Goal: Task Accomplishment & Management: Complete application form

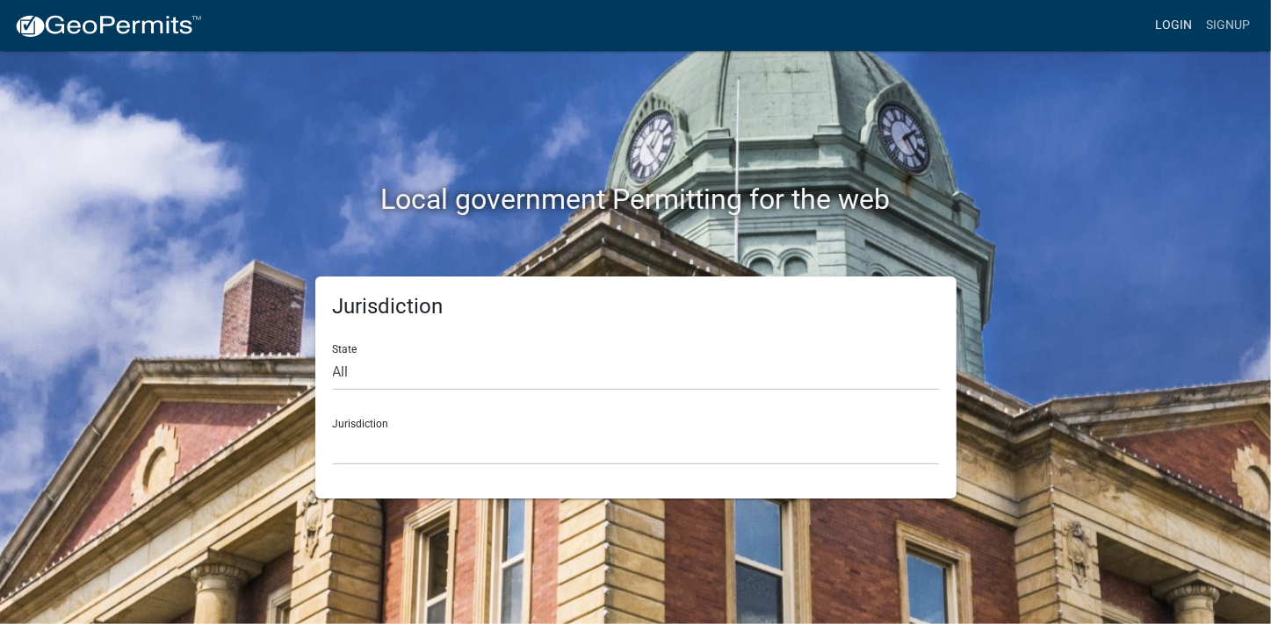
click at [1166, 25] on link "Login" at bounding box center [1173, 25] width 51 height 33
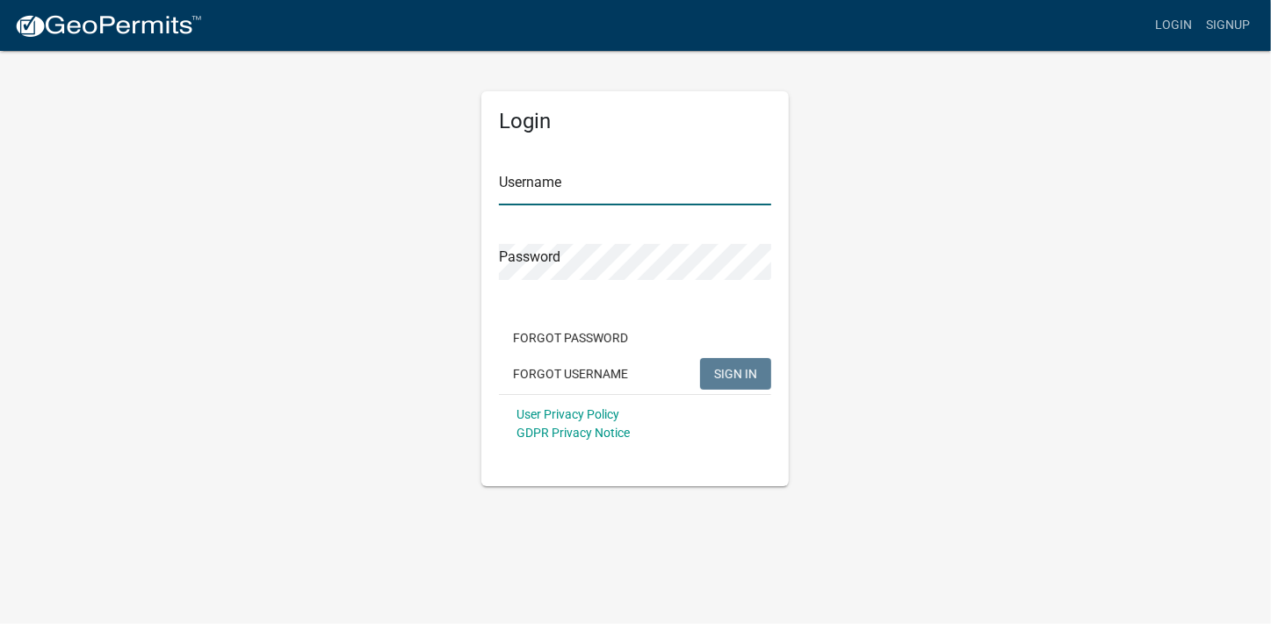
type input "[PERSON_NAME][EMAIL_ADDRESS][PERSON_NAME][DOMAIN_NAME]"
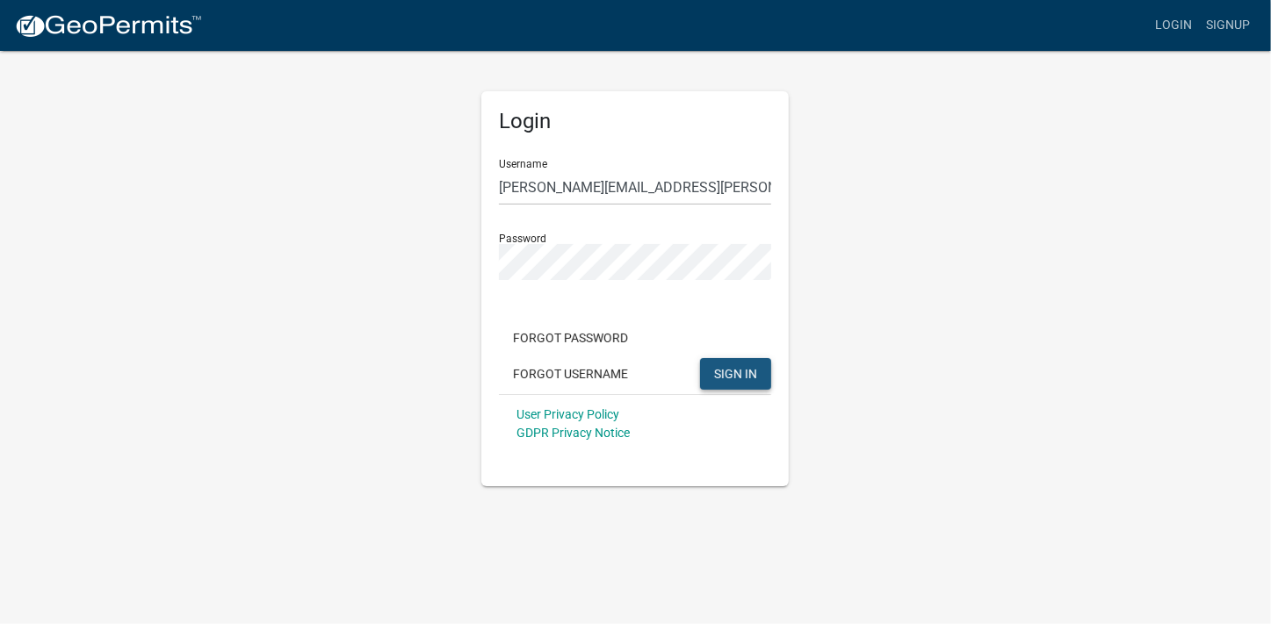
click at [739, 380] on span "SIGN IN" at bounding box center [735, 373] width 43 height 14
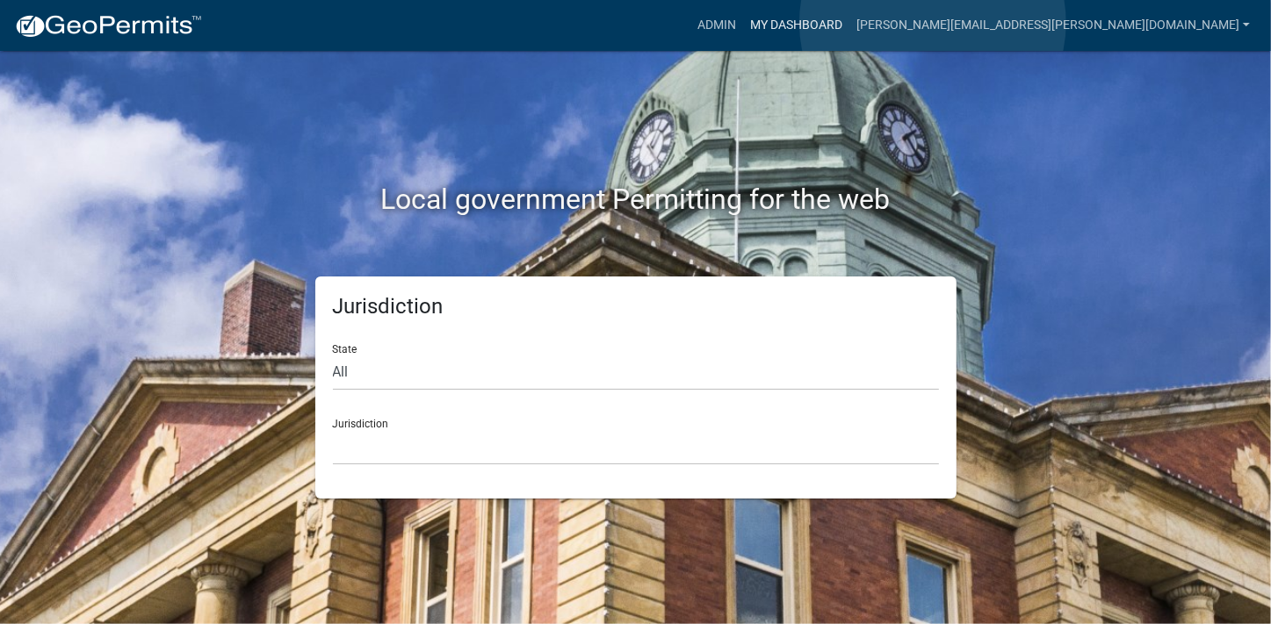
click at [849, 23] on link "My Dashboard" at bounding box center [796, 25] width 106 height 33
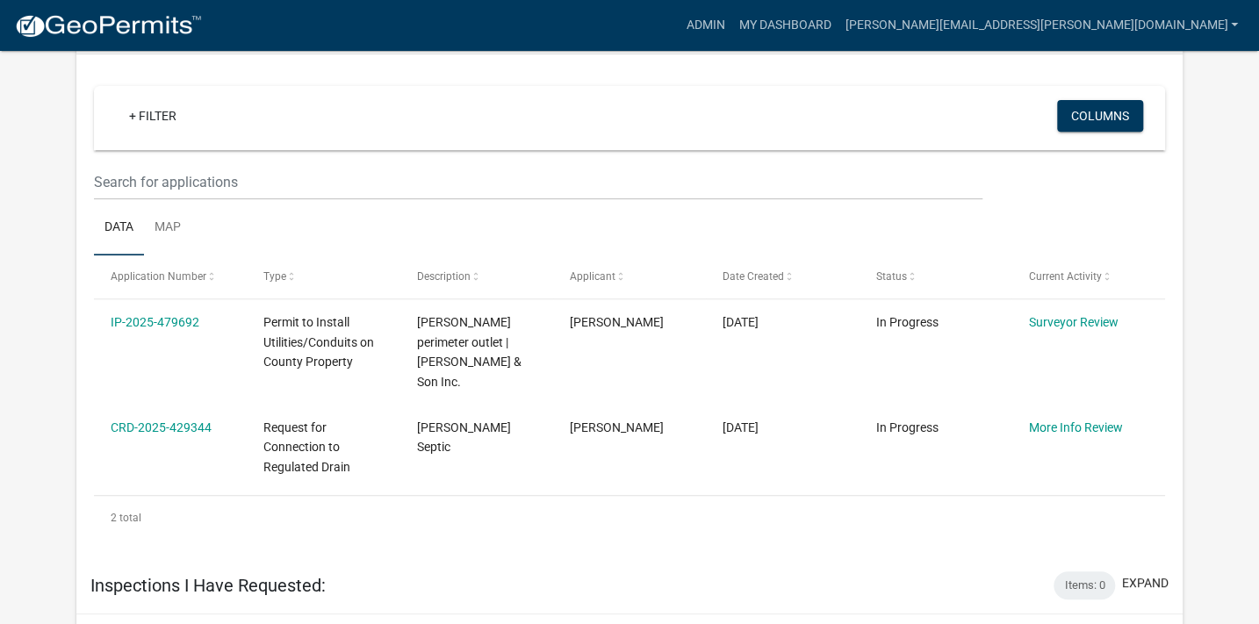
scroll to position [361, 0]
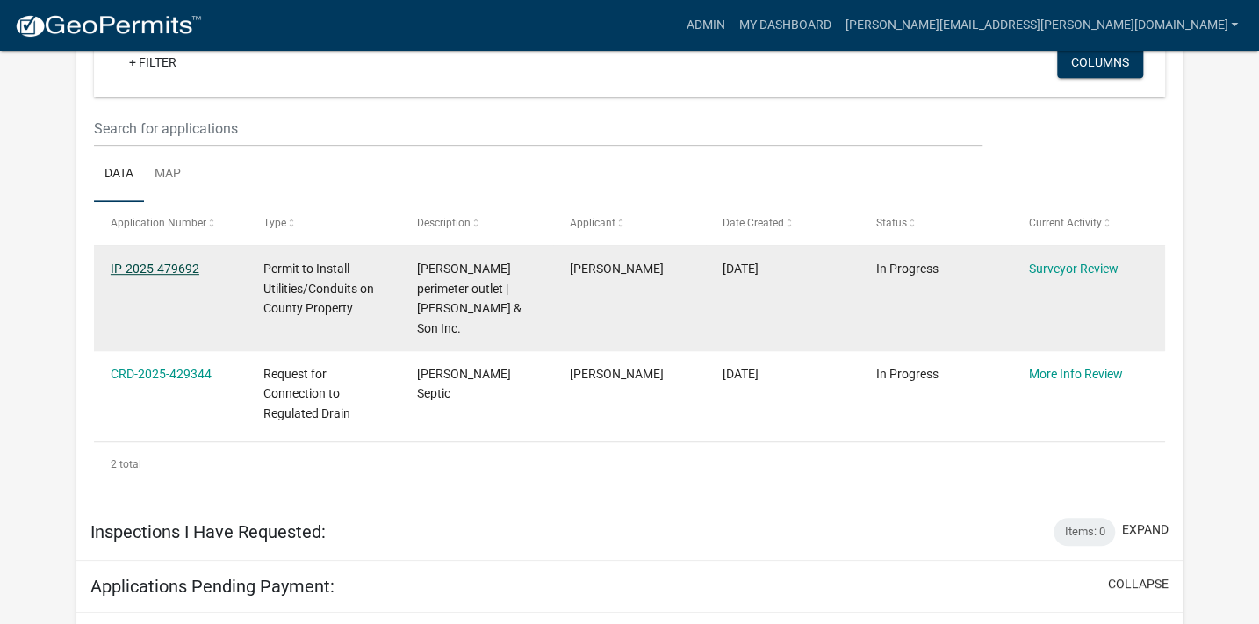
click at [142, 267] on link "IP-2025-479692" at bounding box center [155, 269] width 89 height 14
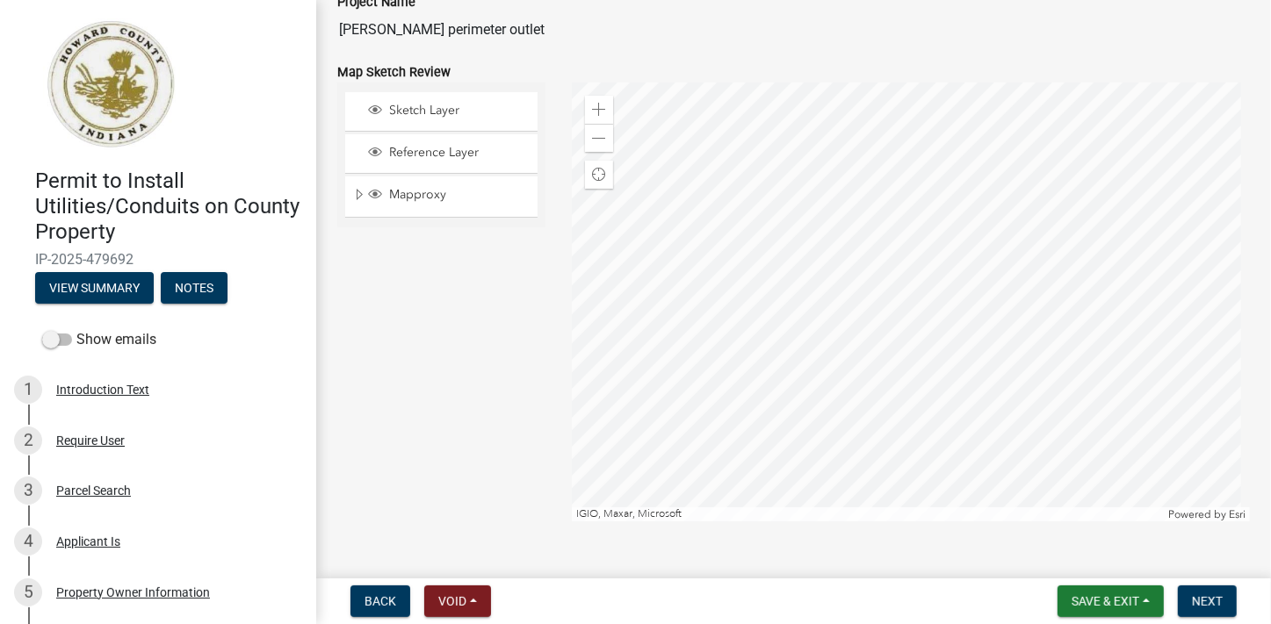
scroll to position [108, 0]
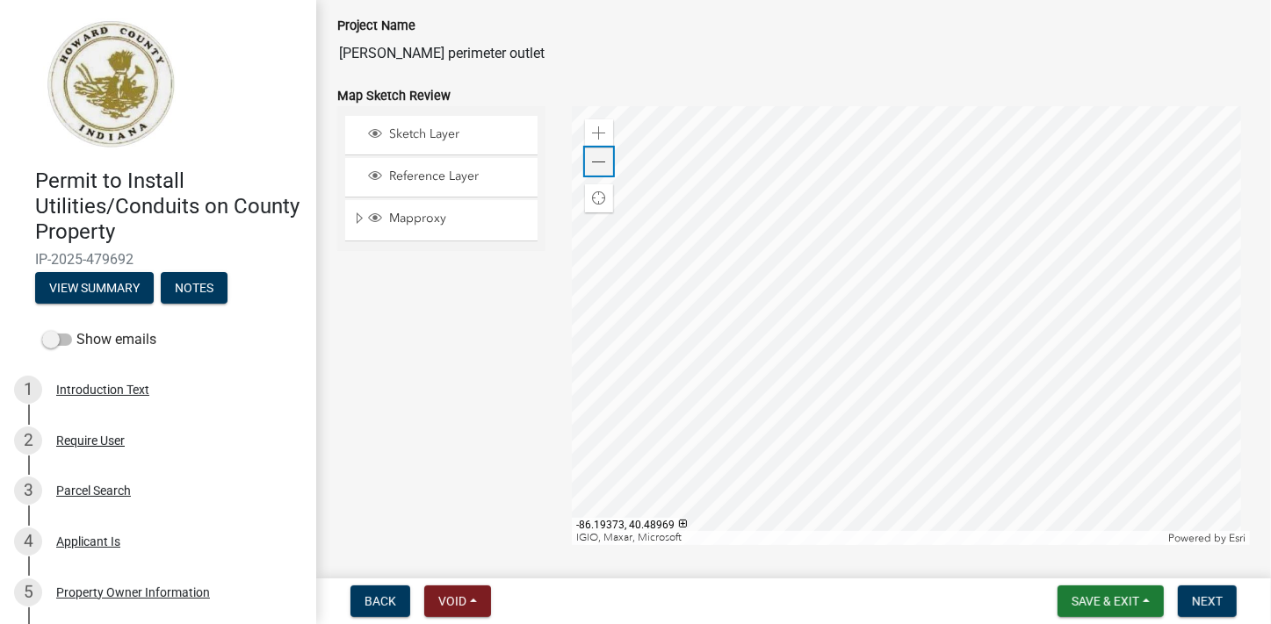
click at [601, 160] on span at bounding box center [599, 162] width 14 height 14
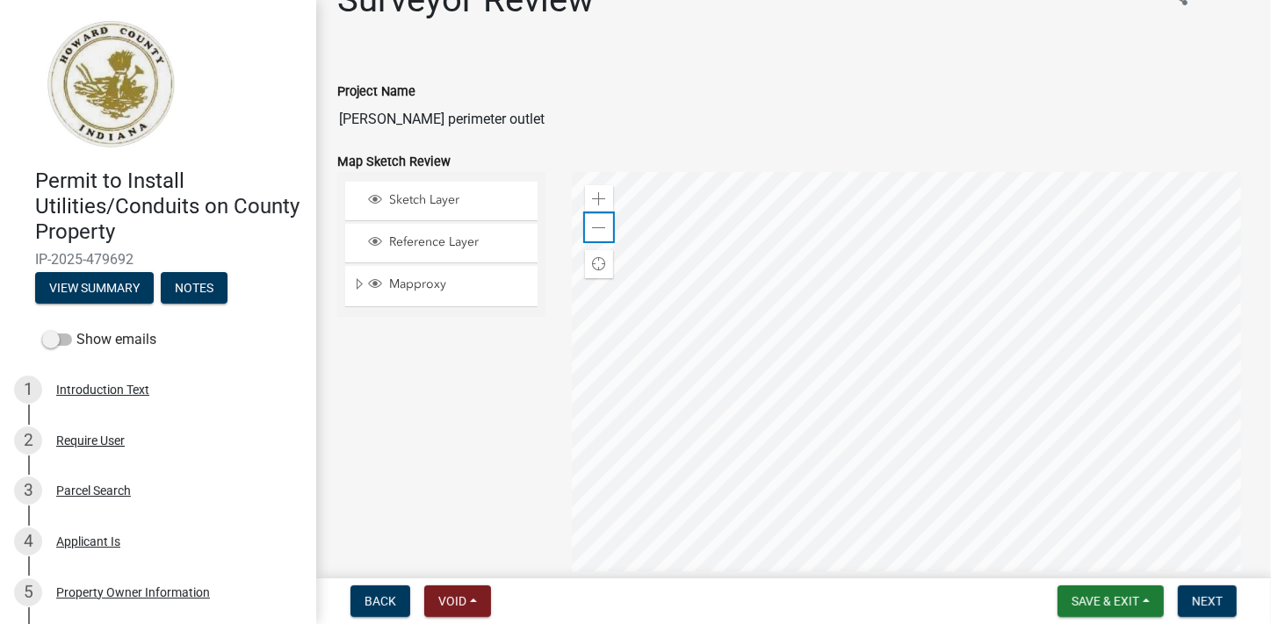
scroll to position [35, 0]
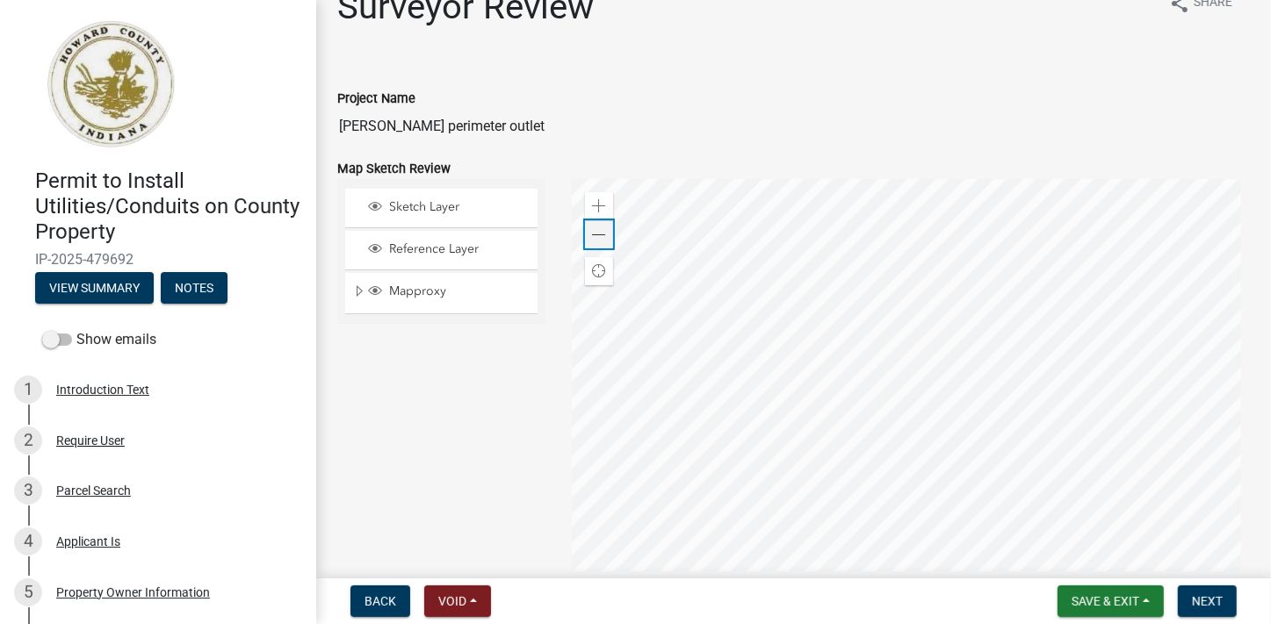
click at [599, 232] on span at bounding box center [599, 235] width 14 height 14
click at [592, 199] on span at bounding box center [599, 206] width 14 height 14
click at [597, 204] on span at bounding box center [599, 206] width 14 height 14
click at [594, 233] on span at bounding box center [599, 235] width 14 height 14
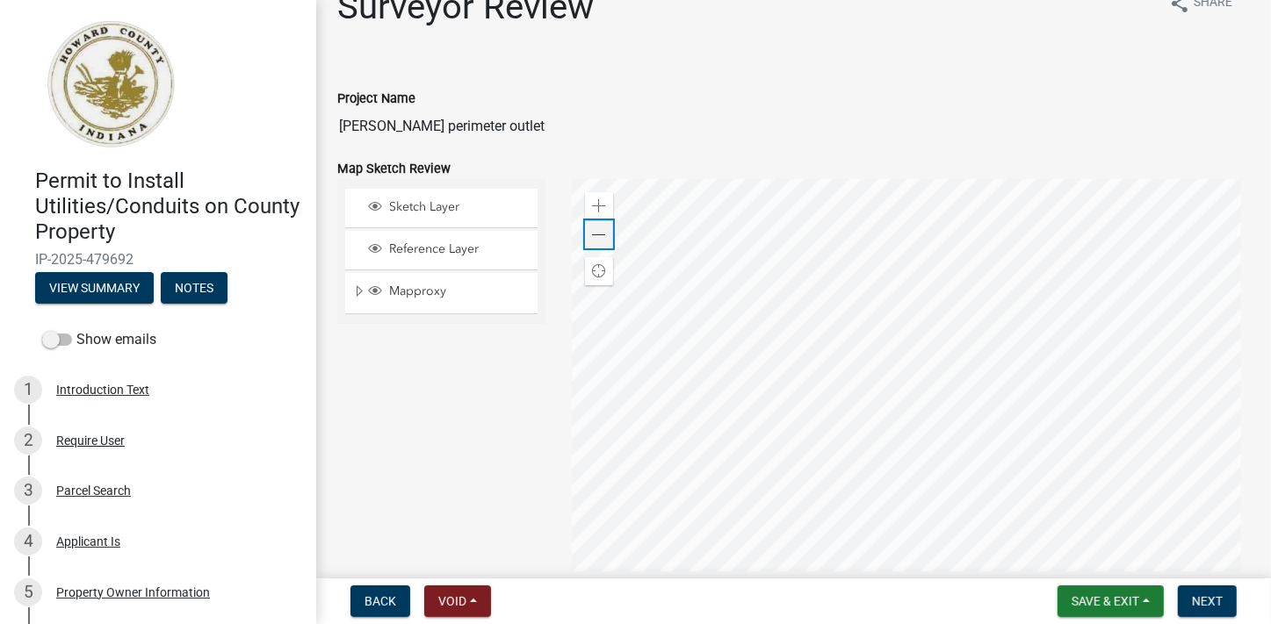
click at [594, 233] on span at bounding box center [599, 235] width 14 height 14
click at [599, 196] on div "Zoom in" at bounding box center [599, 206] width 28 height 28
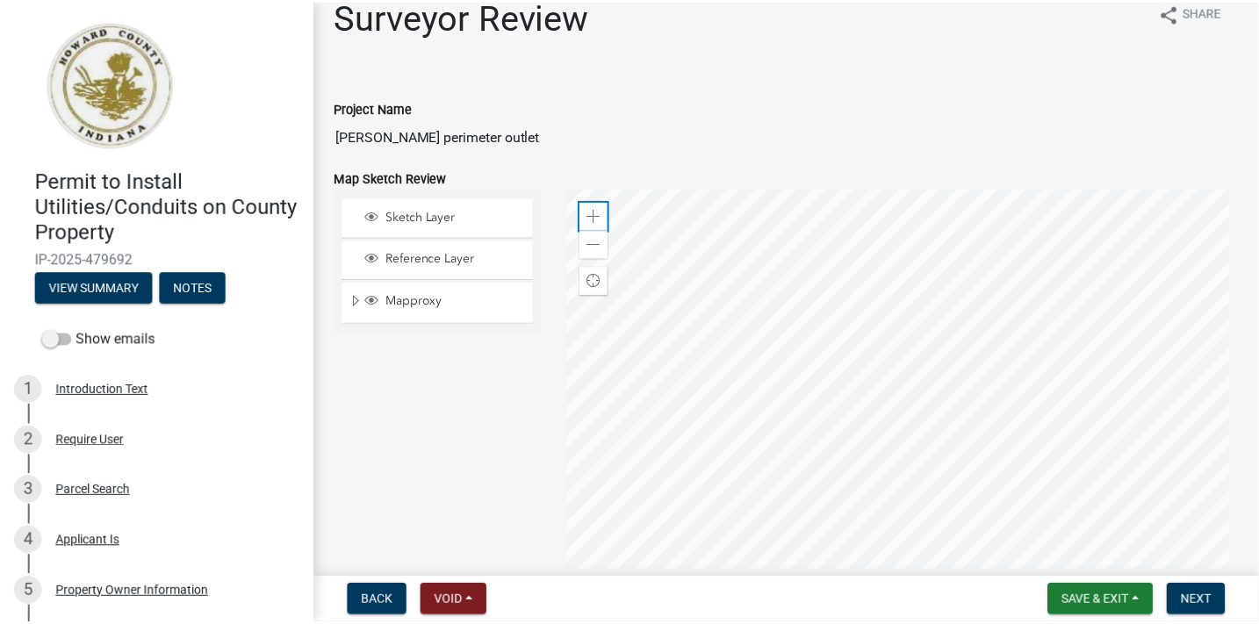
scroll to position [0, 0]
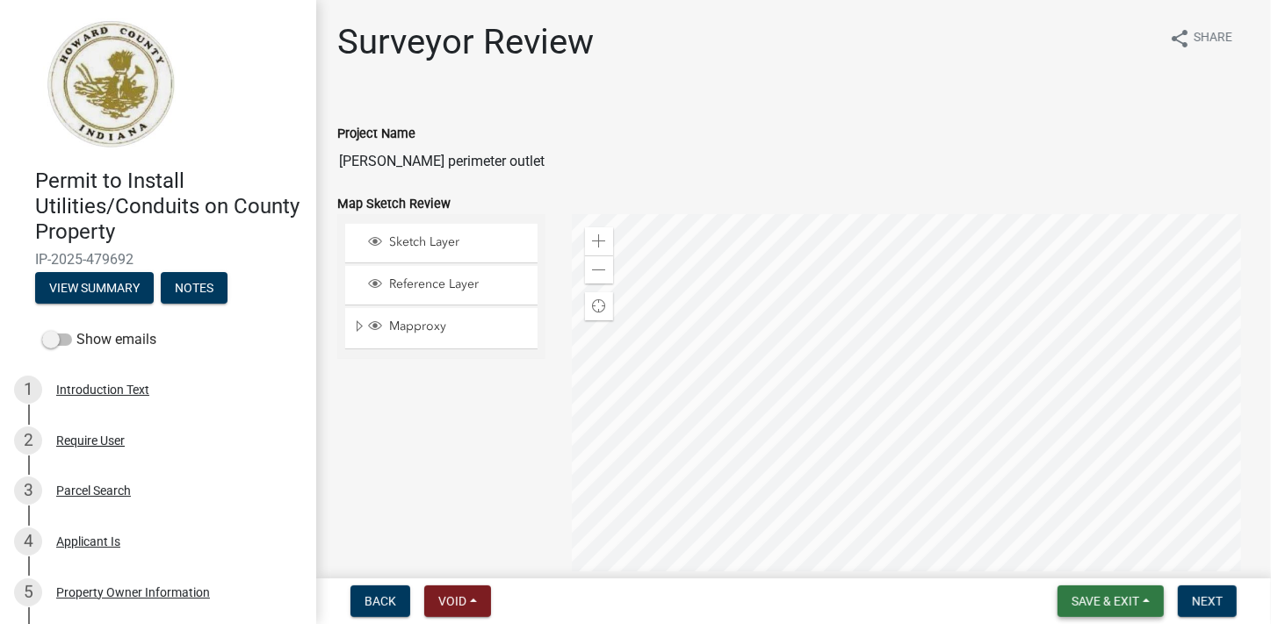
click at [1103, 598] on span "Save & Exit" at bounding box center [1105, 601] width 68 height 14
click at [1064, 550] on button "Save & Exit" at bounding box center [1093, 556] width 141 height 42
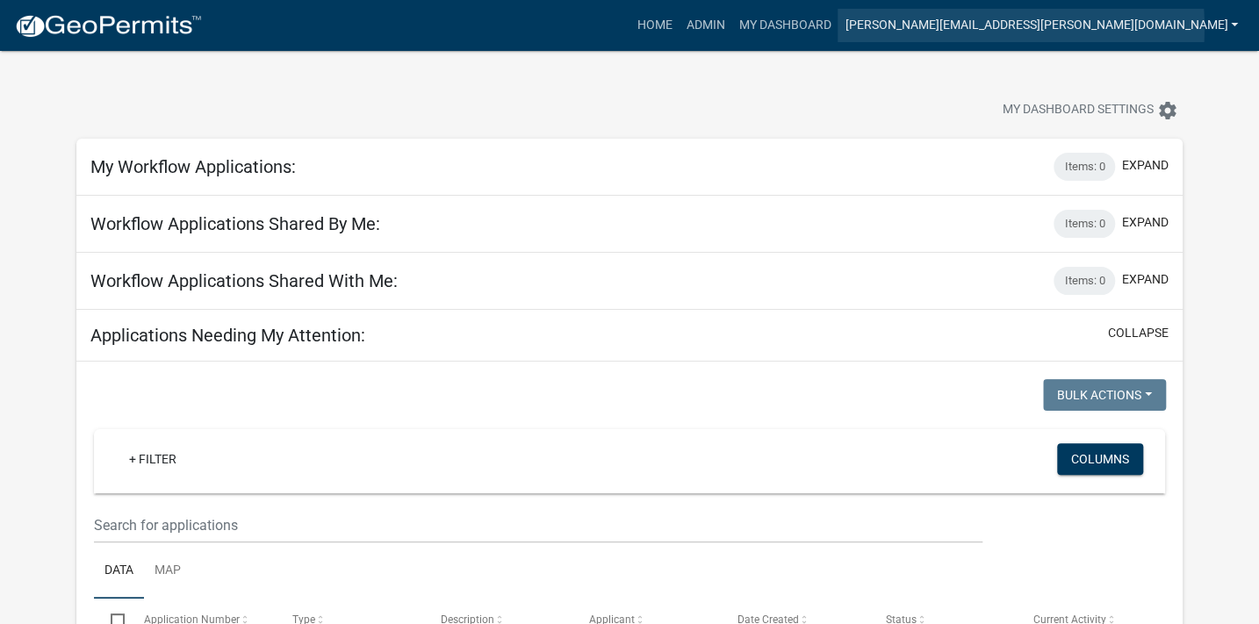
click at [1026, 28] on link "[PERSON_NAME][EMAIL_ADDRESS][PERSON_NAME][DOMAIN_NAME]" at bounding box center [1041, 25] width 407 height 33
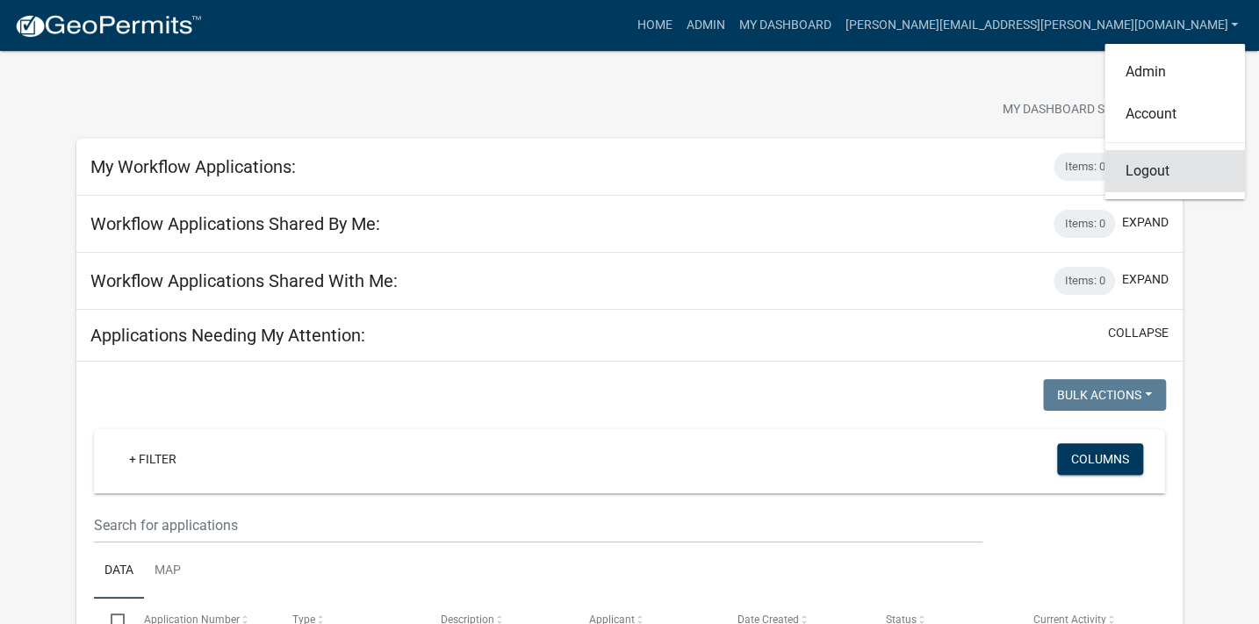
click at [1173, 176] on link "Logout" at bounding box center [1175, 171] width 141 height 42
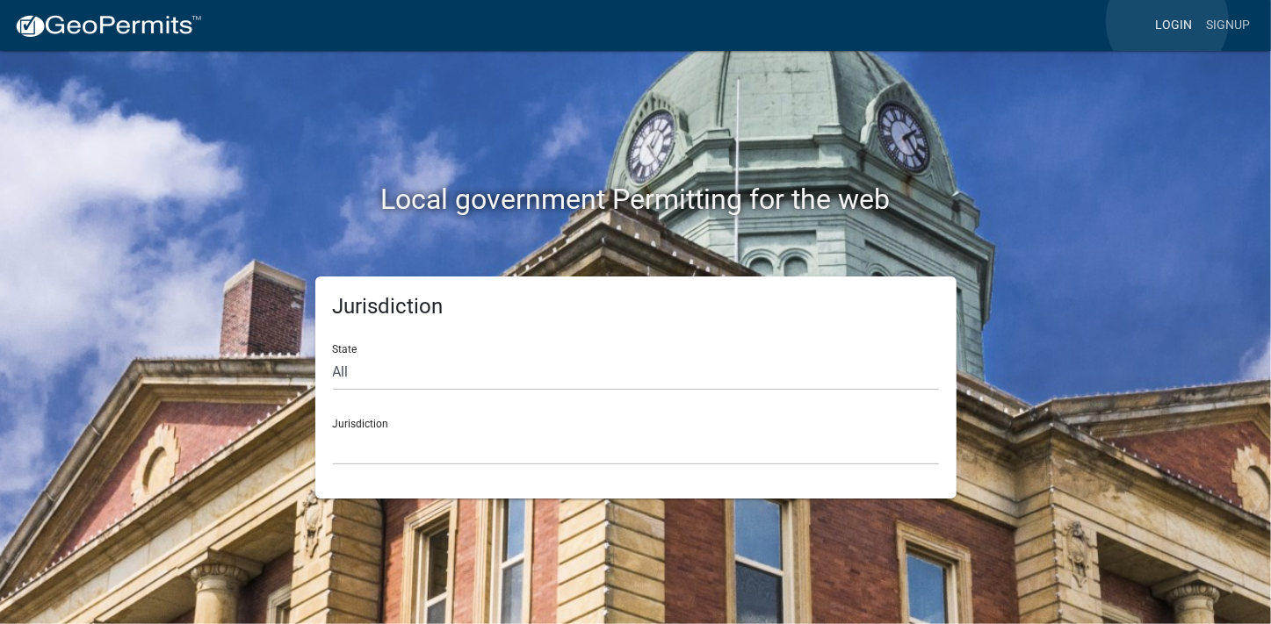
click at [1167, 21] on link "Login" at bounding box center [1173, 25] width 51 height 33
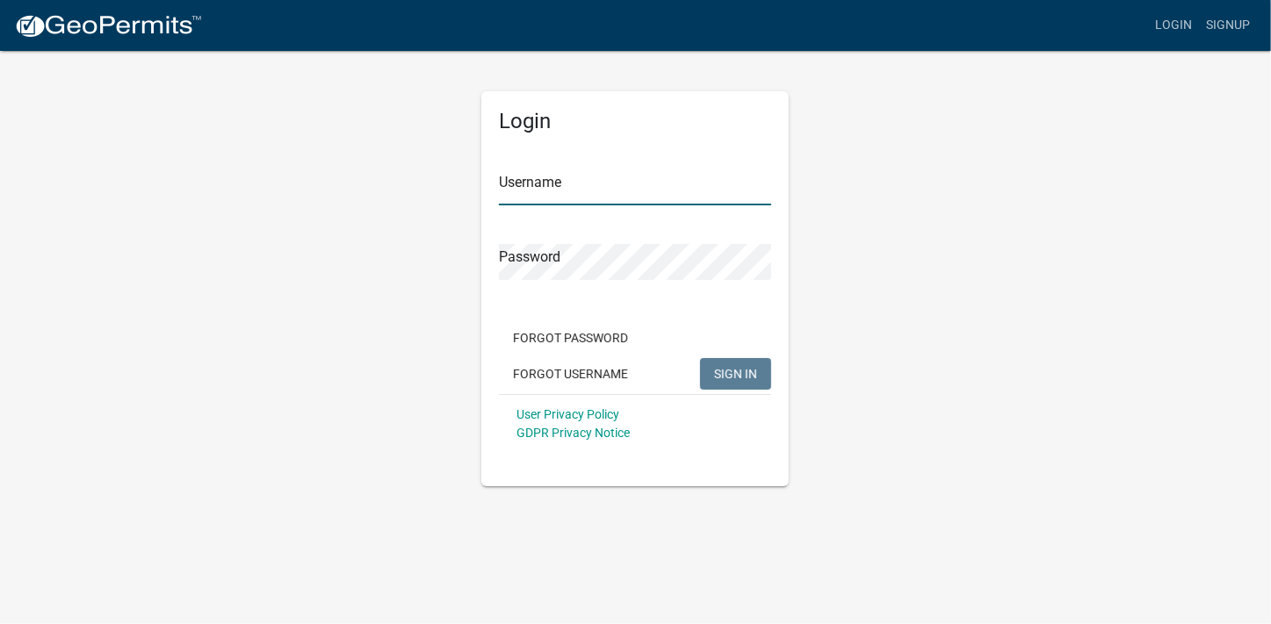
type input "[PERSON_NAME][EMAIL_ADDRESS][PERSON_NAME][DOMAIN_NAME]"
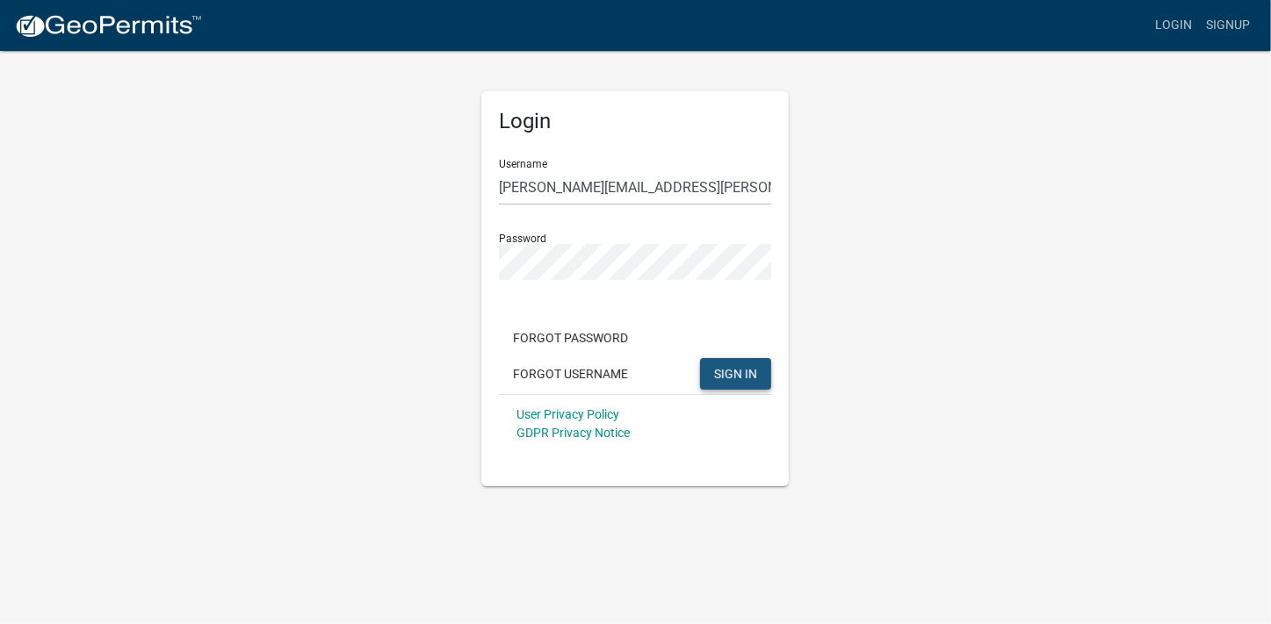
click at [728, 363] on button "SIGN IN" at bounding box center [735, 374] width 71 height 32
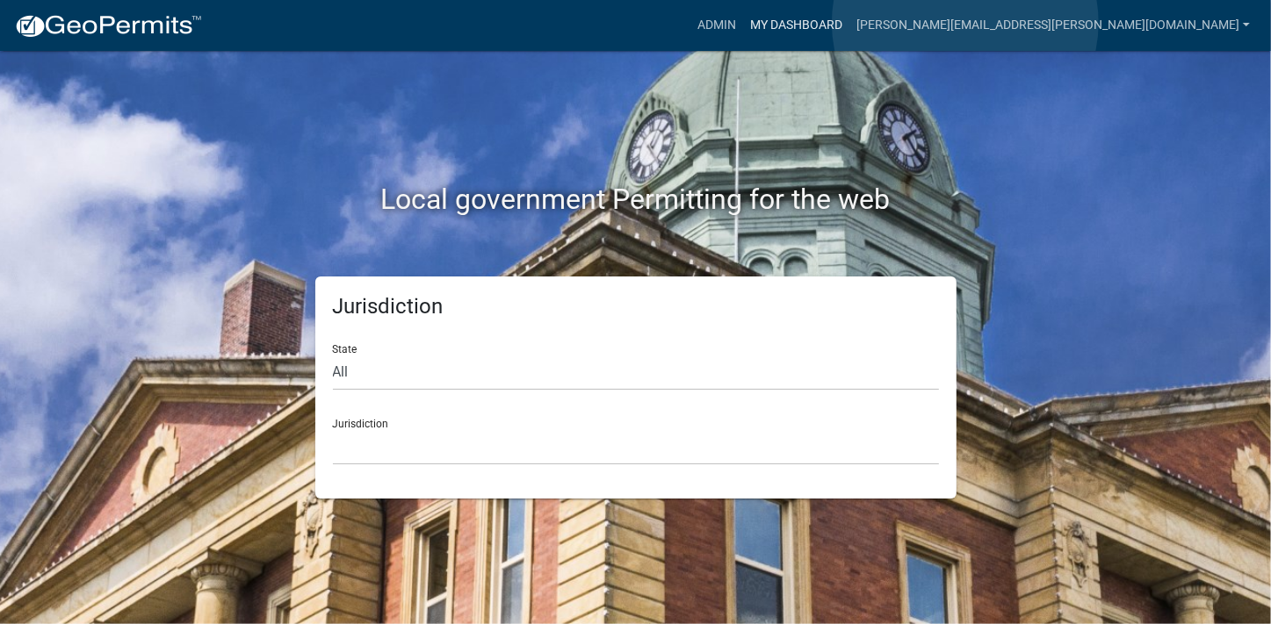
click at [849, 23] on link "My Dashboard" at bounding box center [796, 25] width 106 height 33
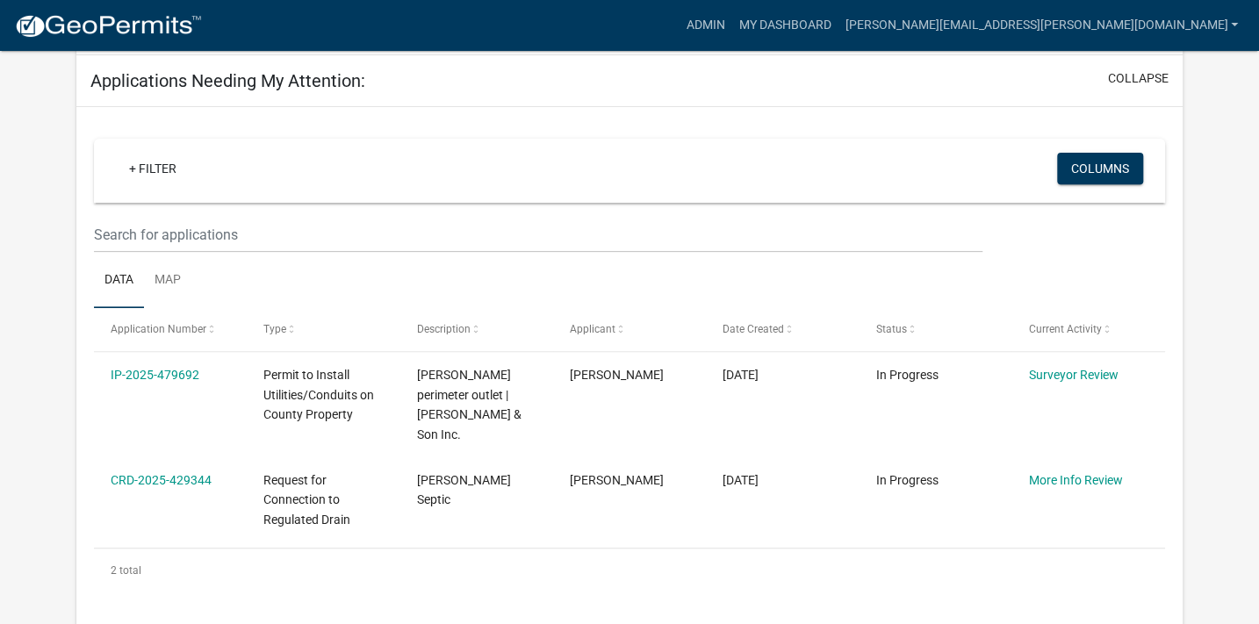
scroll to position [329, 0]
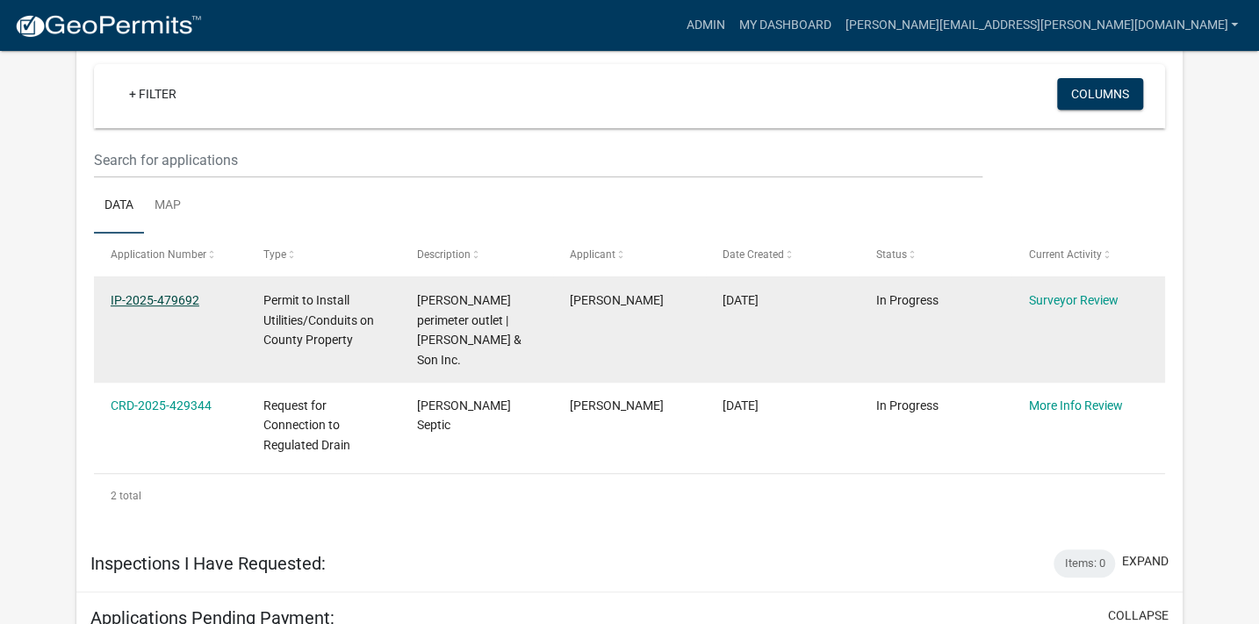
click at [155, 299] on link "IP-2025-479692" at bounding box center [155, 300] width 89 height 14
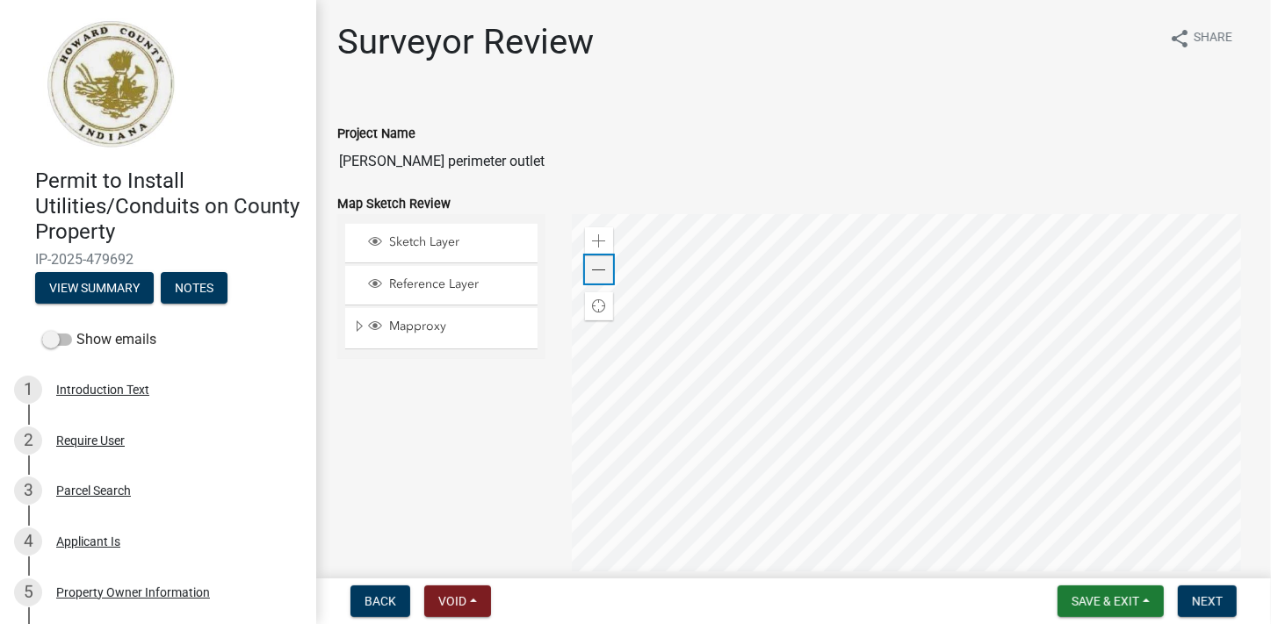
click at [597, 271] on span at bounding box center [599, 270] width 14 height 14
click at [606, 242] on div "Zoom in" at bounding box center [599, 241] width 28 height 28
click at [594, 242] on span at bounding box center [599, 241] width 14 height 14
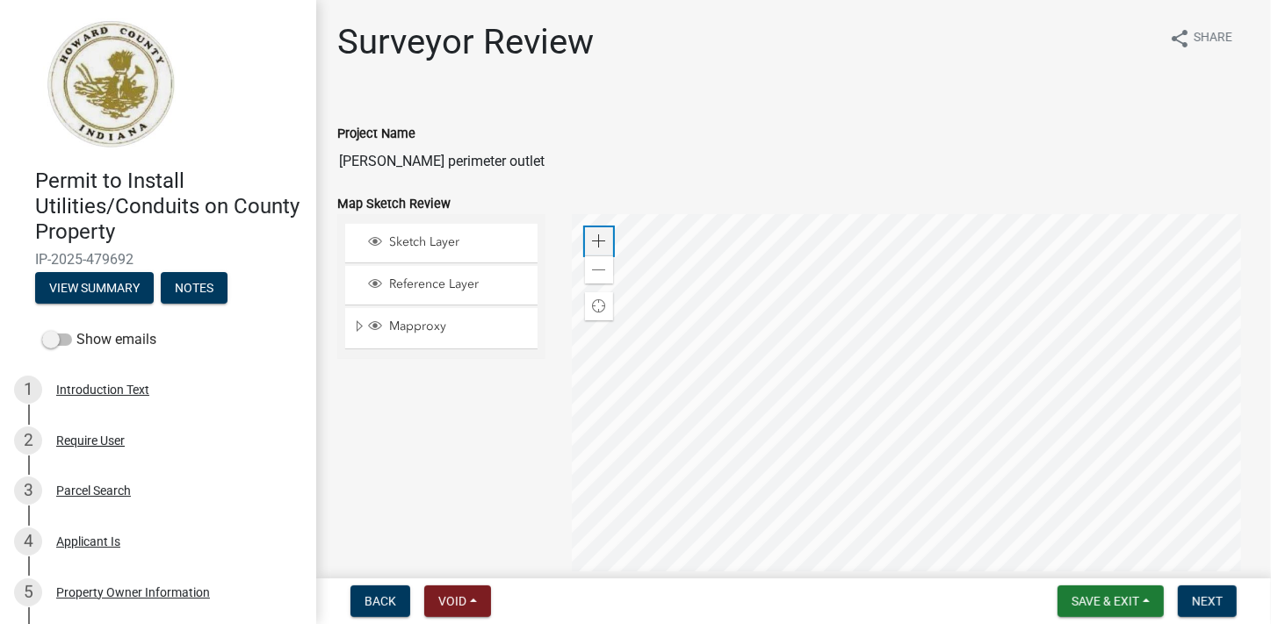
click at [597, 244] on span at bounding box center [599, 241] width 14 height 14
click at [592, 271] on span at bounding box center [599, 270] width 14 height 14
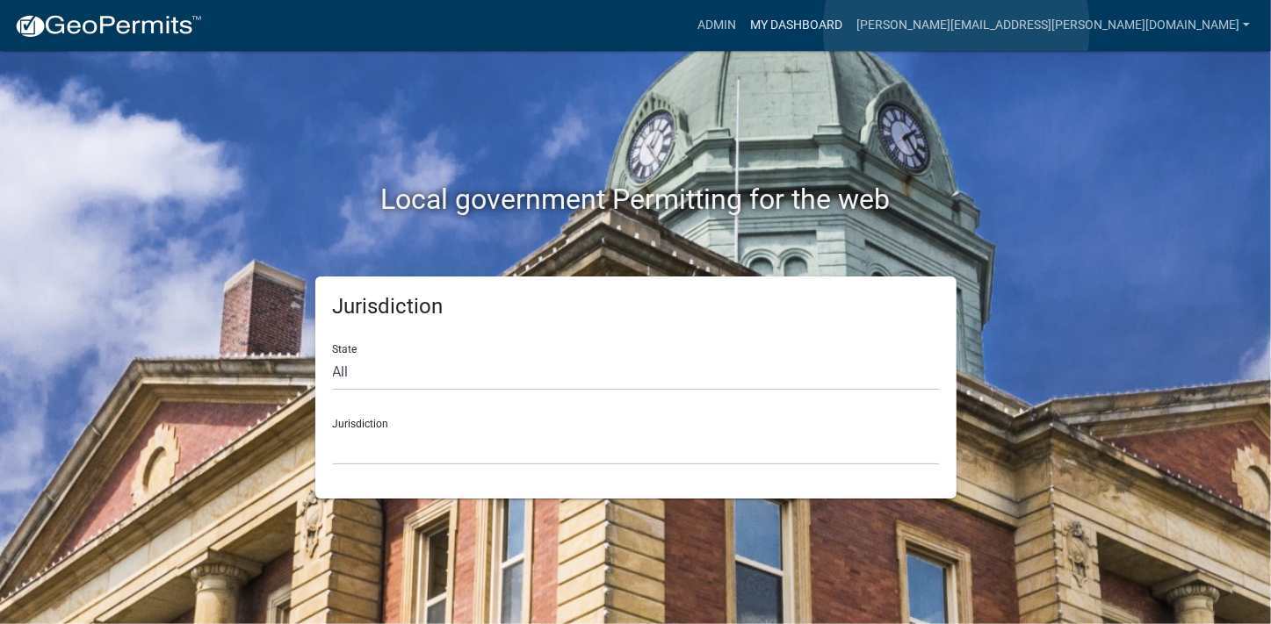
click at [849, 29] on link "My Dashboard" at bounding box center [796, 25] width 106 height 33
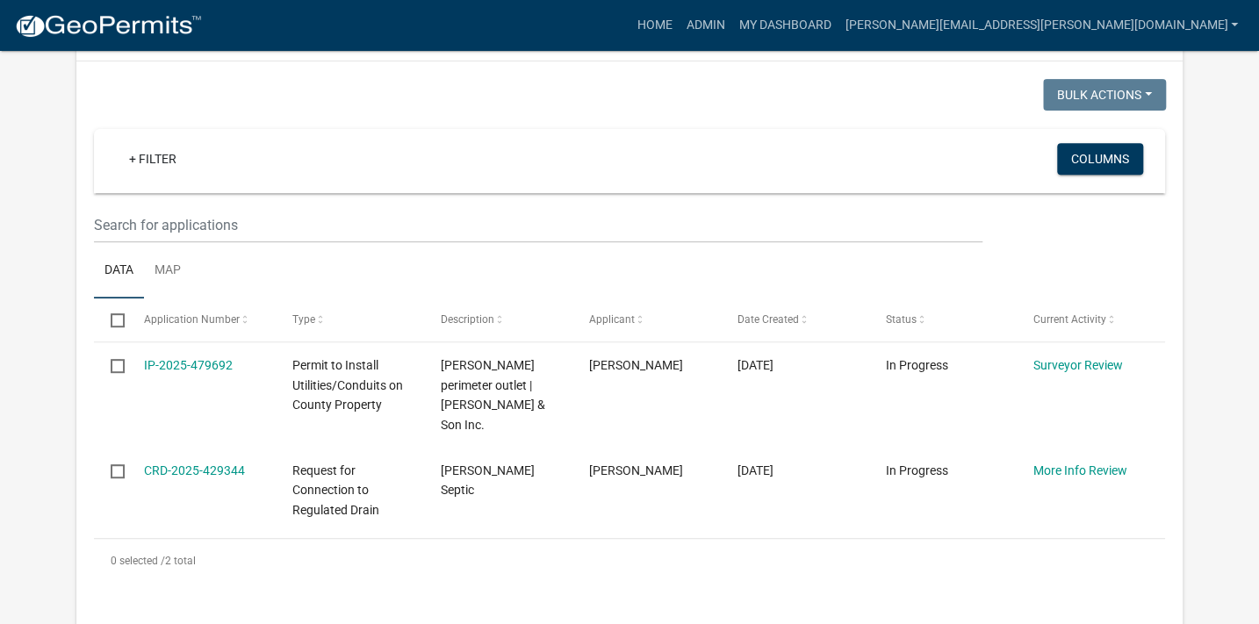
scroll to position [375, 0]
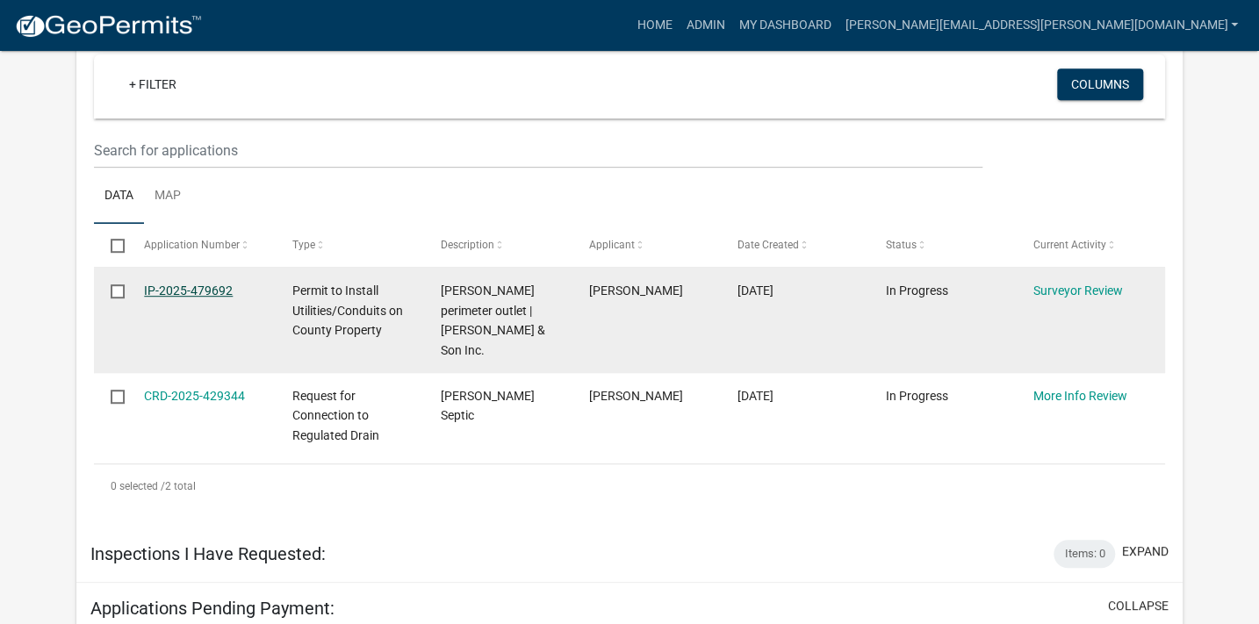
click at [207, 292] on link "IP-2025-479692" at bounding box center [188, 291] width 89 height 14
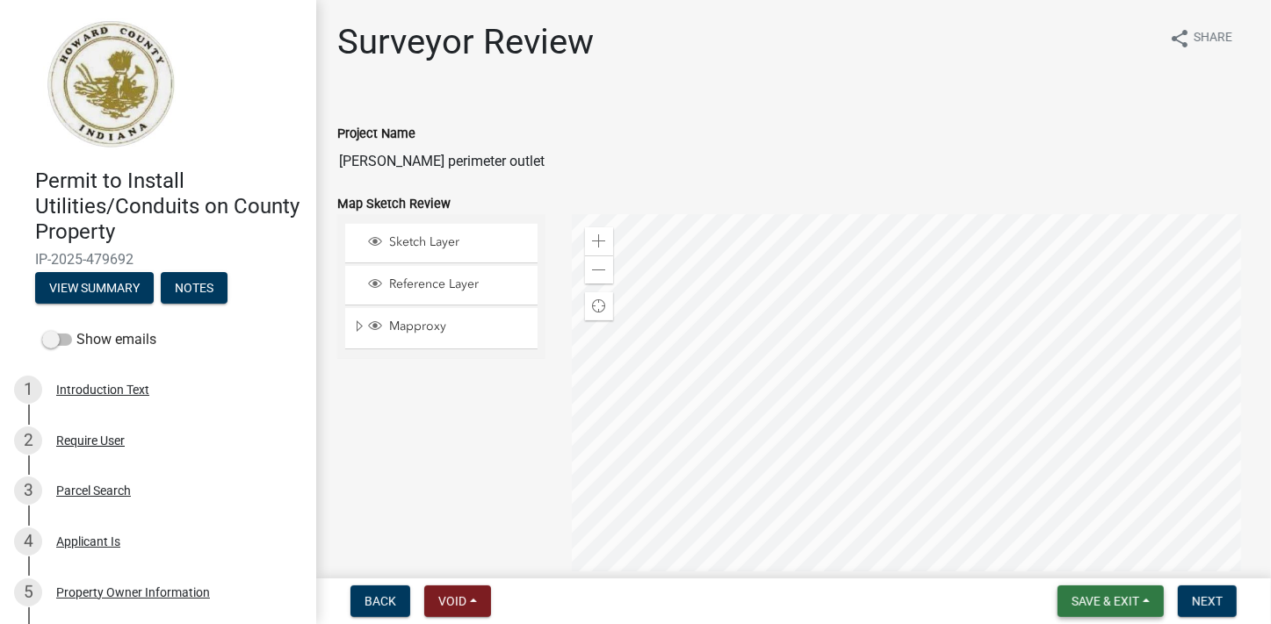
click at [1089, 594] on span "Save & Exit" at bounding box center [1105, 601] width 68 height 14
click at [1071, 560] on button "Save & Exit" at bounding box center [1093, 556] width 141 height 42
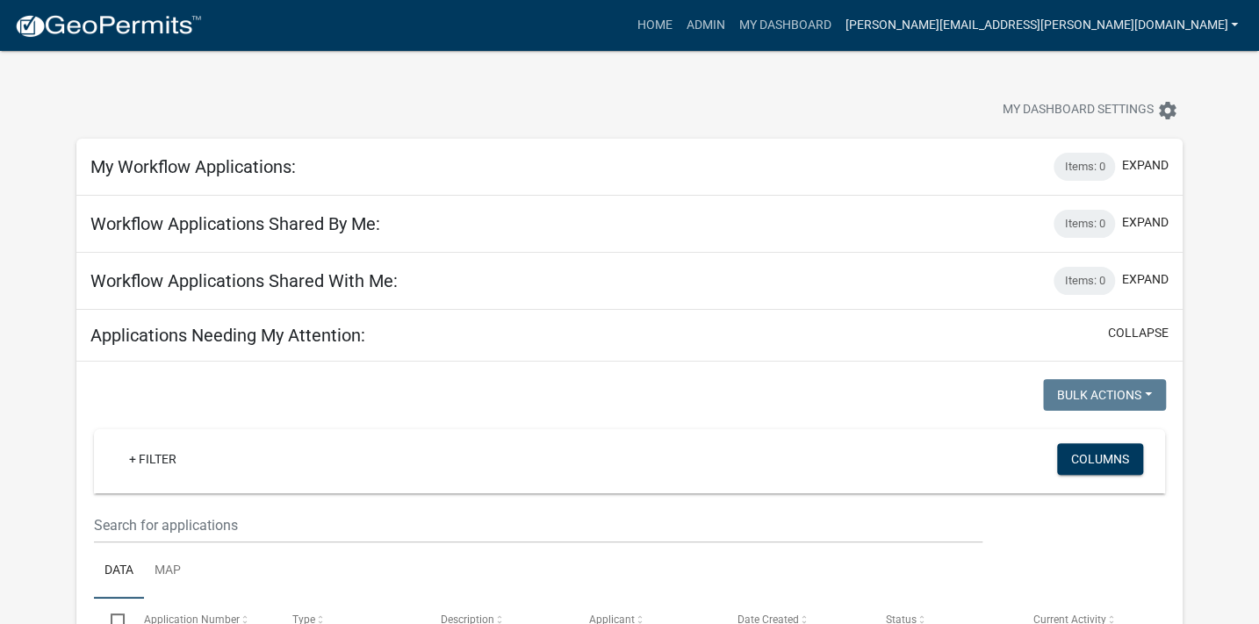
click at [1034, 24] on link "[PERSON_NAME][EMAIL_ADDRESS][PERSON_NAME][DOMAIN_NAME]" at bounding box center [1041, 25] width 407 height 33
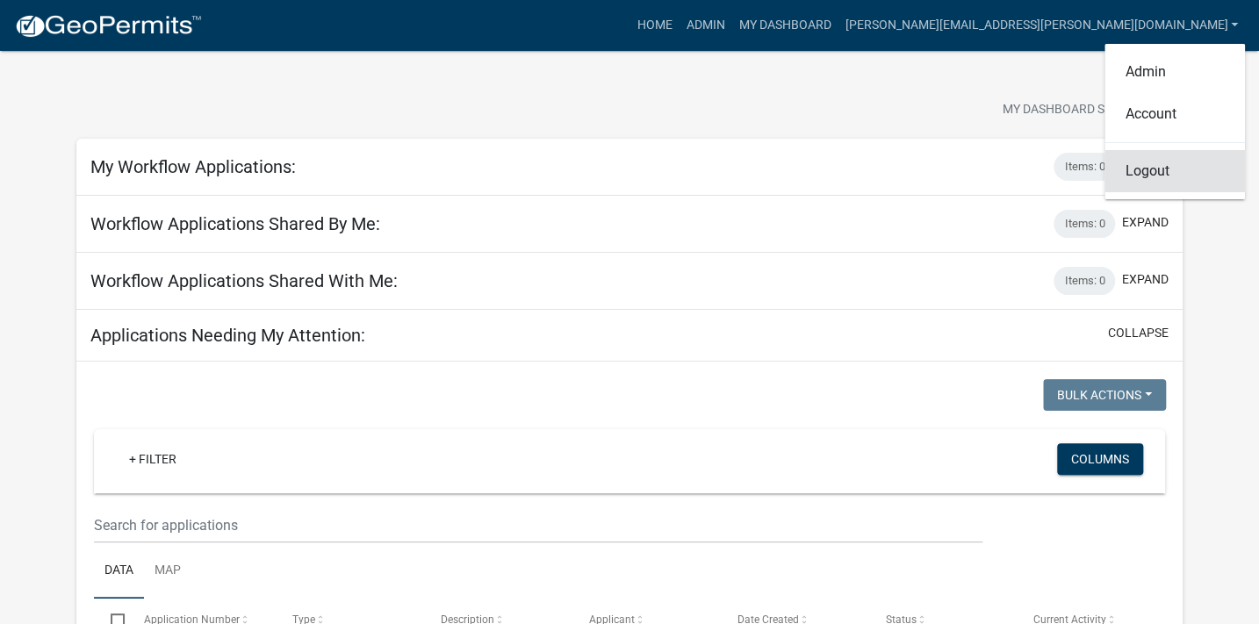
click at [1164, 173] on link "Logout" at bounding box center [1175, 171] width 141 height 42
